Goal: Information Seeking & Learning: Learn about a topic

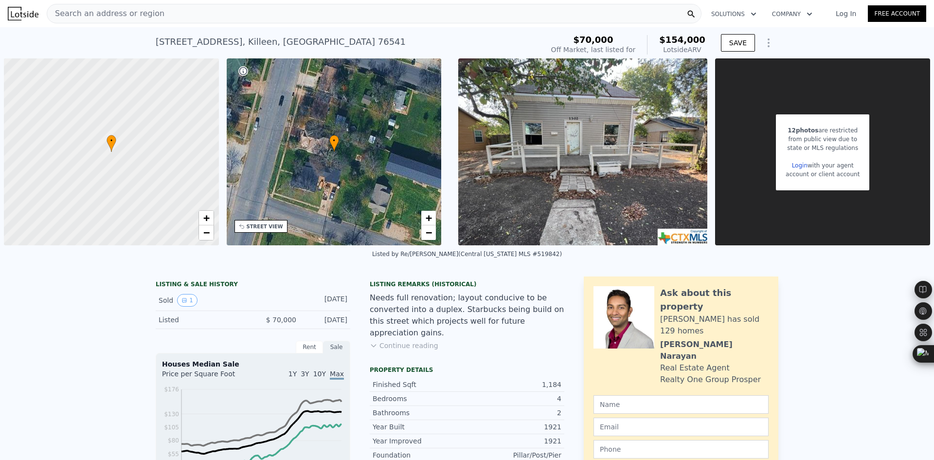
click at [193, 14] on div "Search an address or region" at bounding box center [374, 13] width 655 height 19
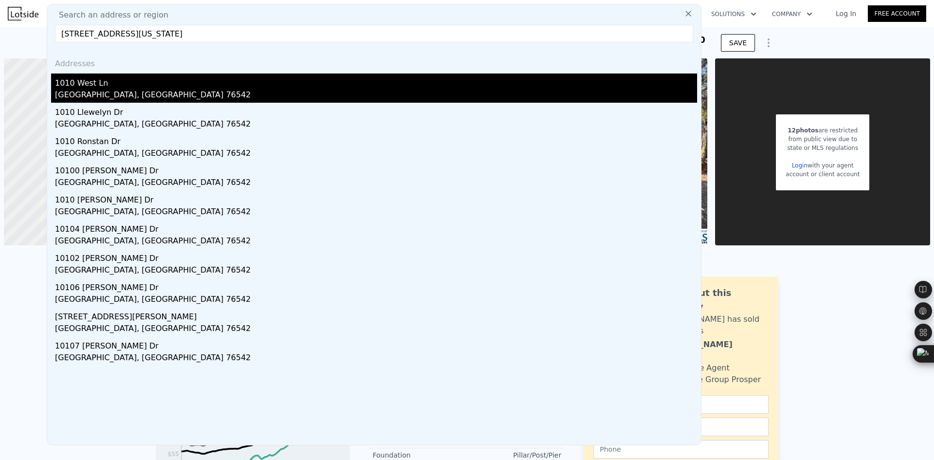
type input "[STREET_ADDRESS][US_STATE]"
click at [162, 95] on div "[GEOGRAPHIC_DATA], [GEOGRAPHIC_DATA] 76542" at bounding box center [376, 96] width 642 height 14
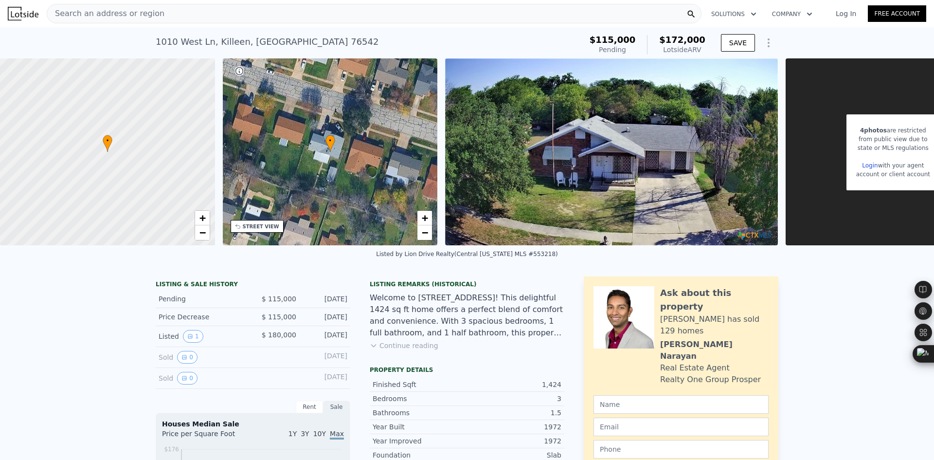
click at [248, 18] on div "Search an address or region" at bounding box center [374, 13] width 655 height 19
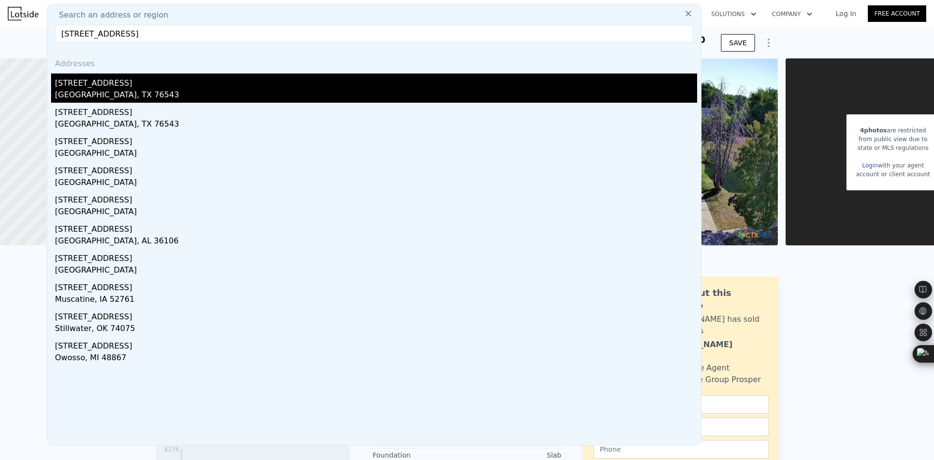
type input "[STREET_ADDRESS]"
click at [202, 89] on div "[GEOGRAPHIC_DATA], TX 76543" at bounding box center [376, 96] width 642 height 14
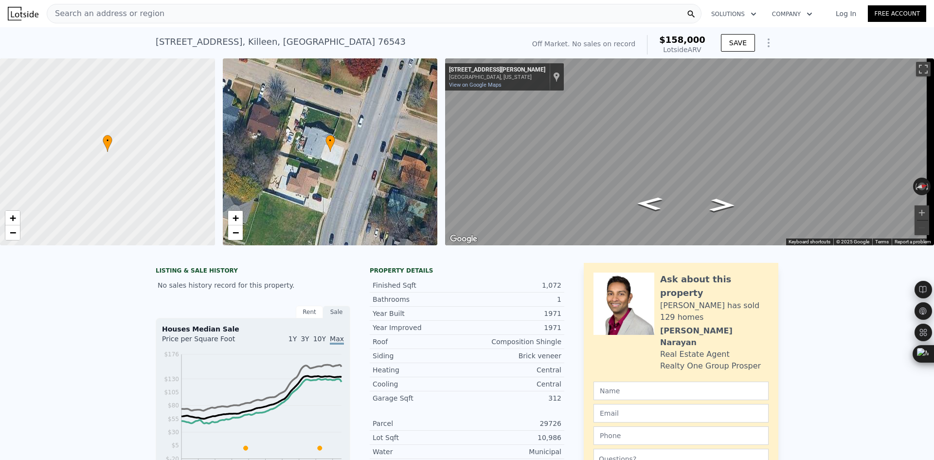
click at [248, 15] on div "Search an address or region" at bounding box center [374, 13] width 655 height 19
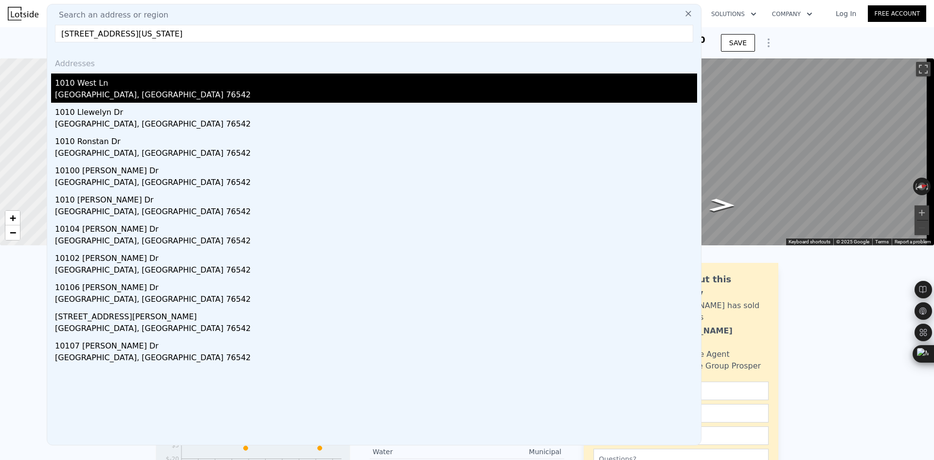
type input "[STREET_ADDRESS][US_STATE]"
click at [182, 86] on div "1010 West Ln" at bounding box center [376, 81] width 642 height 16
type input "3"
type input "1024"
type input "1499"
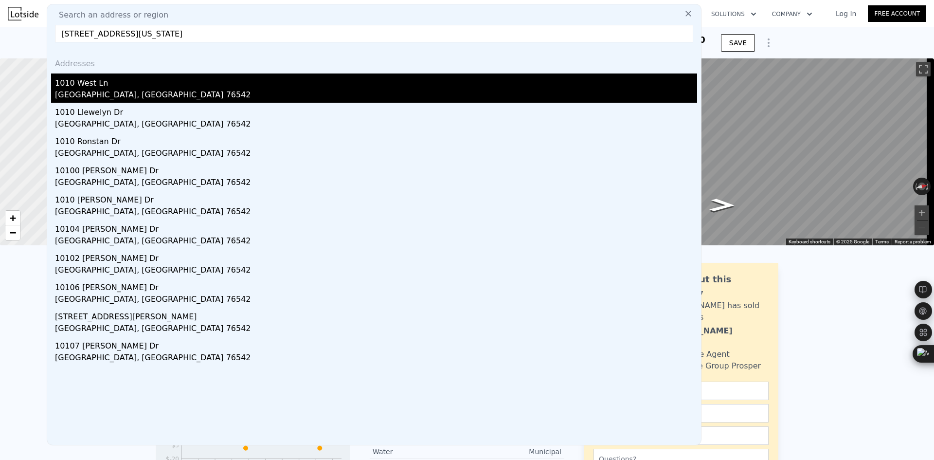
type input "6978.312000000001"
type input "11221.056"
type input "$ 172,000"
type input "$ 39,406"
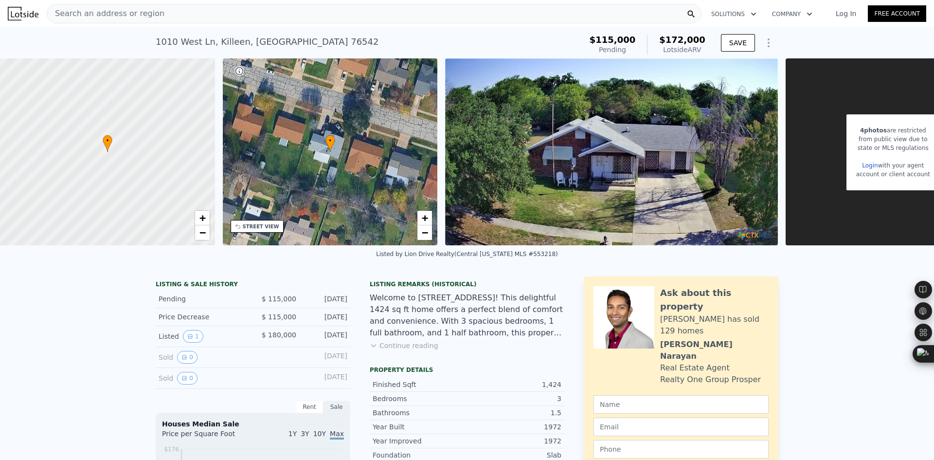
scroll to position [0, 4]
